Goal: Find specific page/section: Find specific page/section

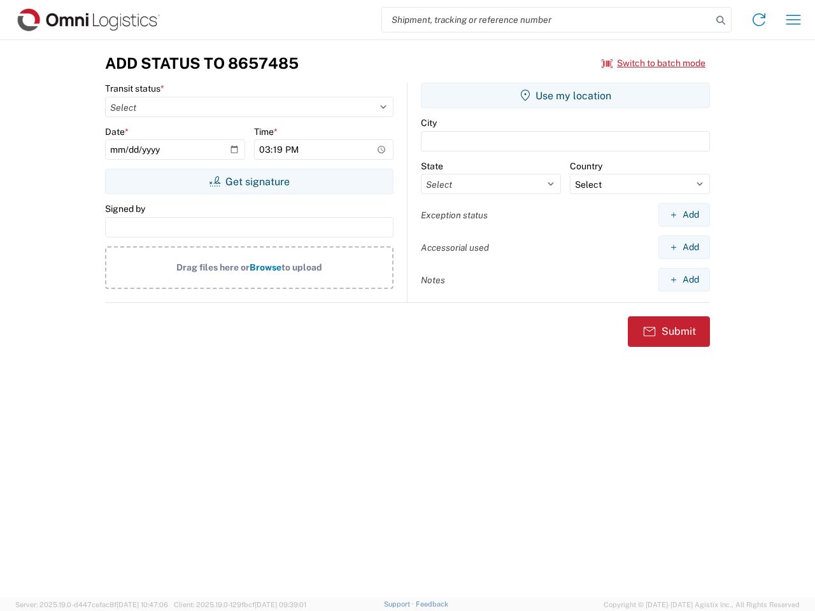
click at [547, 20] on input "search" at bounding box center [547, 20] width 330 height 24
click at [721, 20] on icon at bounding box center [721, 20] width 18 height 18
click at [759, 20] on icon at bounding box center [759, 20] width 20 height 20
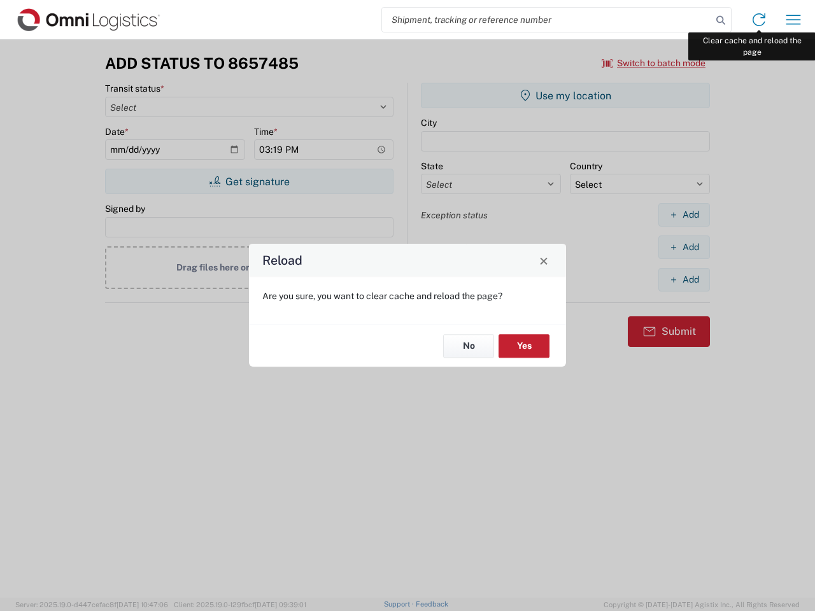
click at [794, 20] on div "Reload Are you sure, you want to clear cache and reload the page? No Yes" at bounding box center [407, 305] width 815 height 611
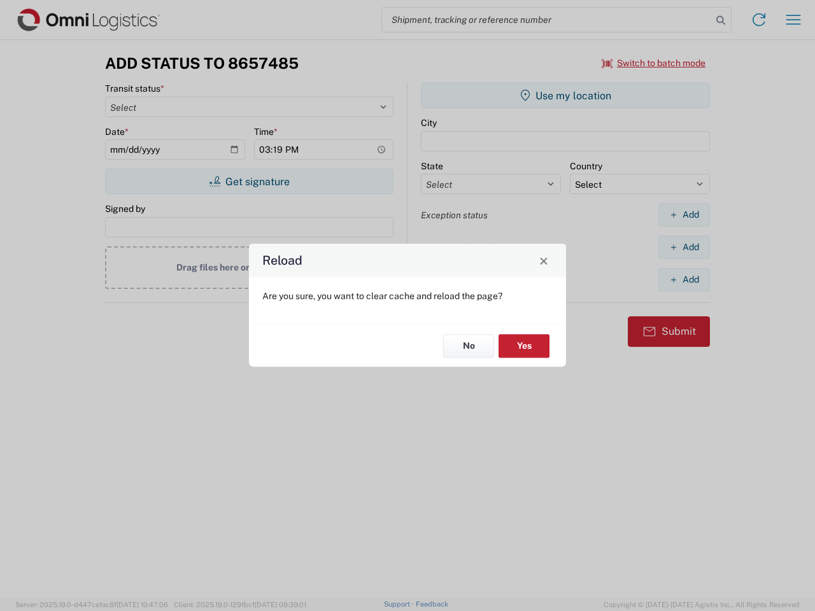
click at [654, 63] on div "Reload Are you sure, you want to clear cache and reload the page? No Yes" at bounding box center [407, 305] width 815 height 611
click at [249, 182] on div "Reload Are you sure, you want to clear cache and reload the page? No Yes" at bounding box center [407, 305] width 815 height 611
click at [566, 96] on div "Reload Are you sure, you want to clear cache and reload the page? No Yes" at bounding box center [407, 305] width 815 height 611
click at [684, 215] on div "Reload Are you sure, you want to clear cache and reload the page? No Yes" at bounding box center [407, 305] width 815 height 611
click at [684, 247] on div "Reload Are you sure, you want to clear cache and reload the page? No Yes" at bounding box center [407, 305] width 815 height 611
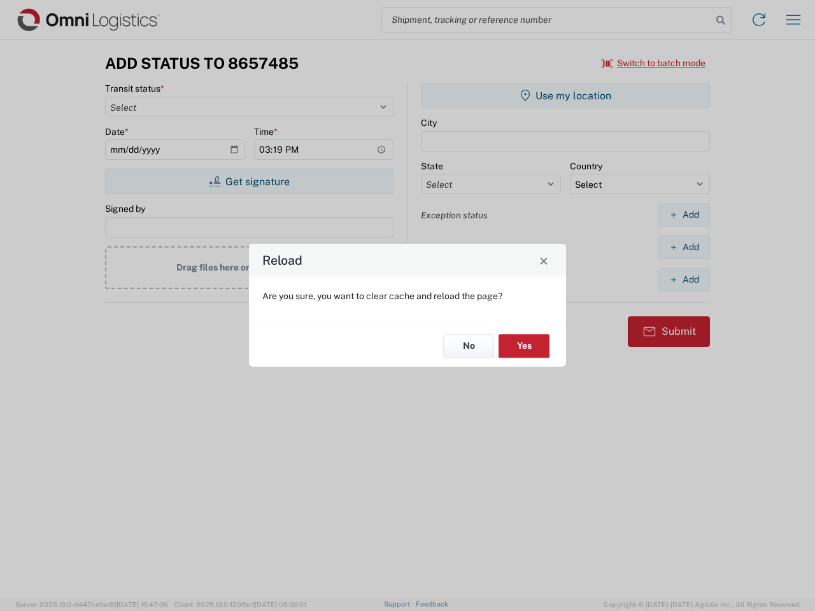
click at [684, 280] on div "Reload Are you sure, you want to clear cache and reload the page? No Yes" at bounding box center [407, 305] width 815 height 611
